Goal: Find specific page/section: Find specific page/section

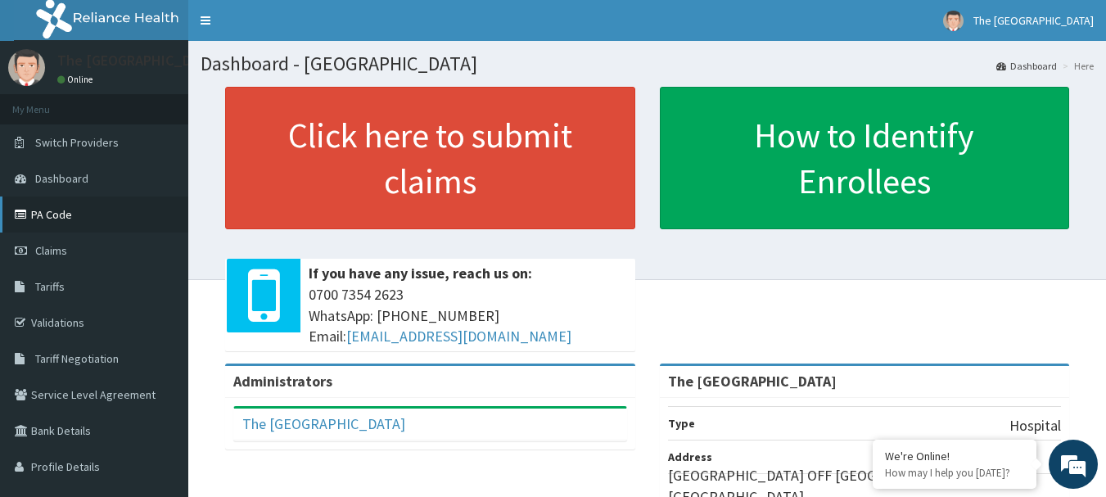
click at [44, 215] on link "PA Code" at bounding box center [94, 214] width 188 height 36
click at [59, 327] on link "Validations" at bounding box center [94, 322] width 188 height 36
